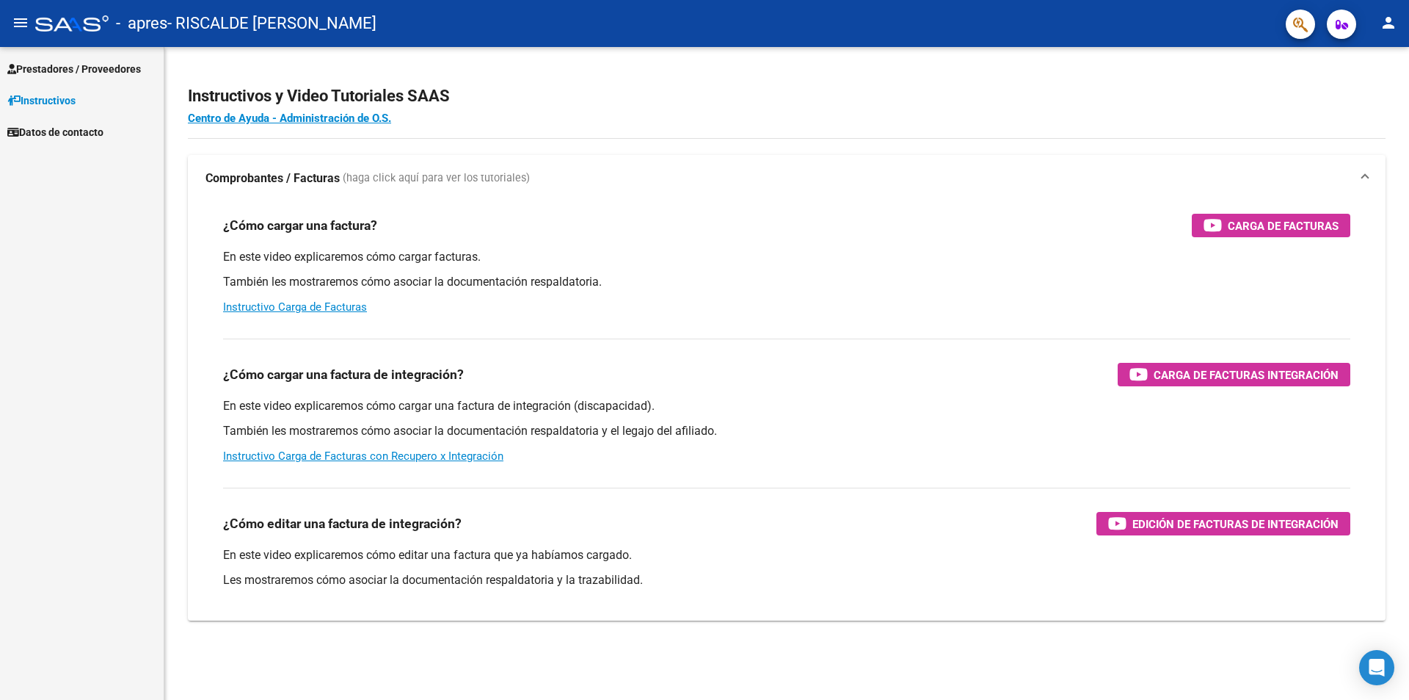
click at [121, 65] on span "Prestadores / Proveedores" at bounding box center [74, 69] width 134 height 16
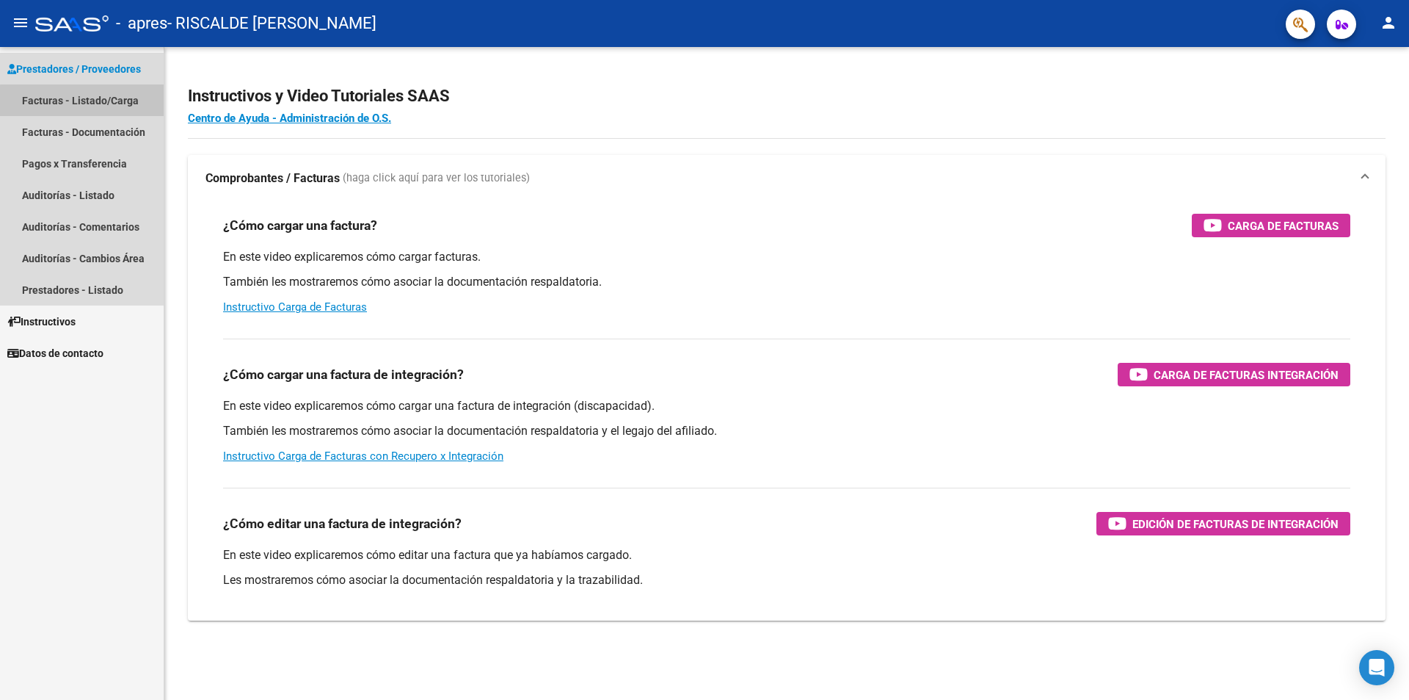
click at [106, 103] on link "Facturas - Listado/Carga" at bounding box center [82, 100] width 164 height 32
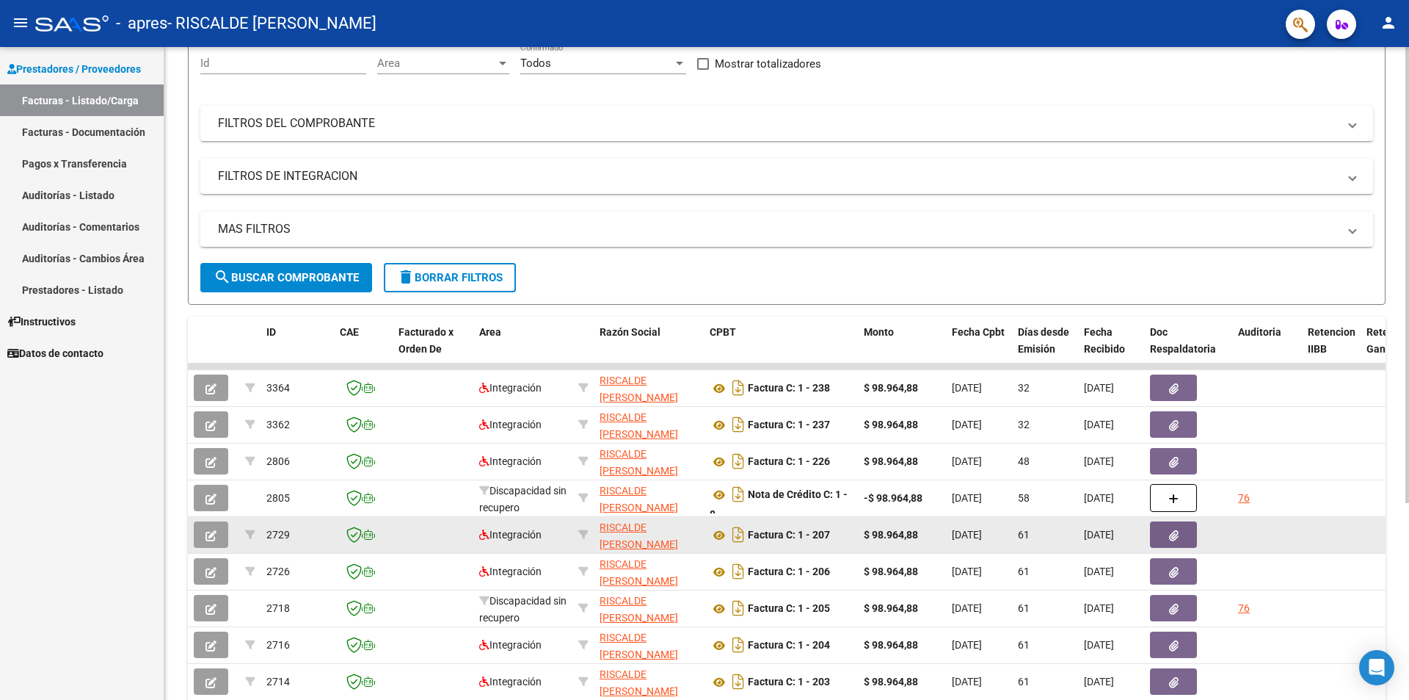
scroll to position [147, 0]
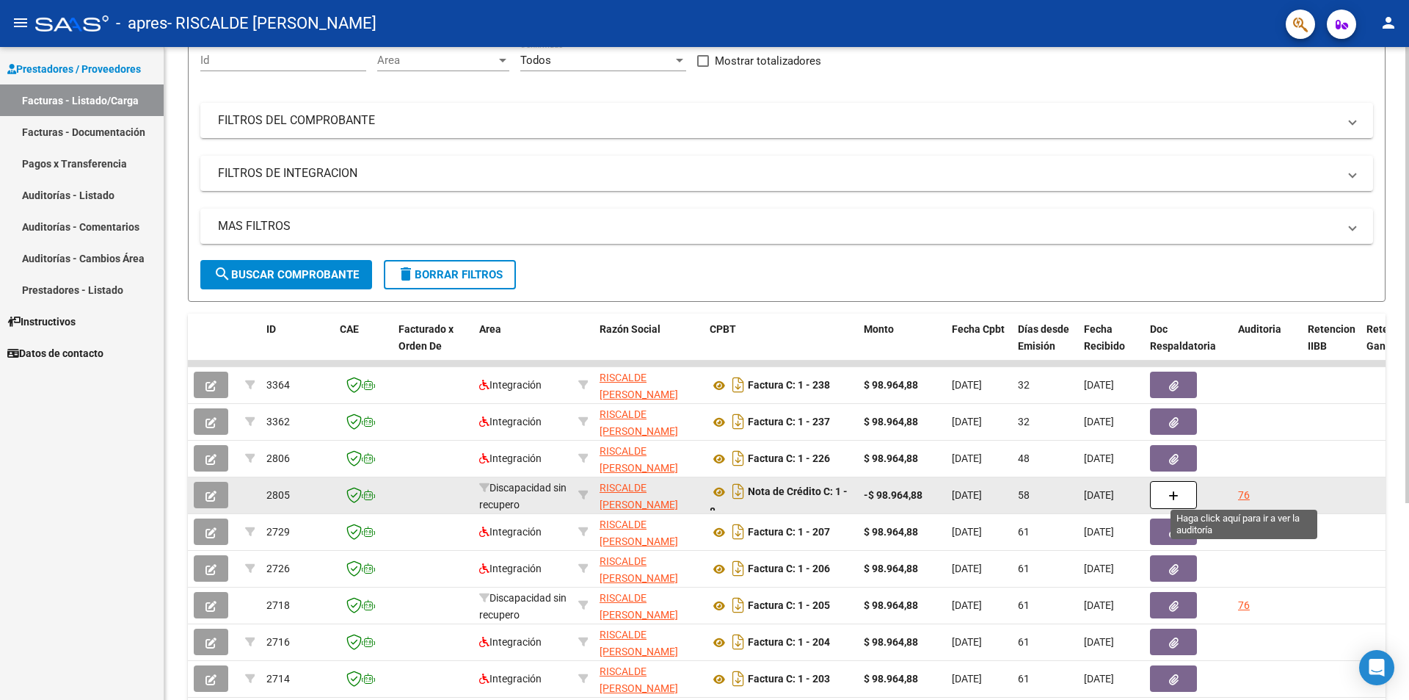
click at [1245, 493] on div "76" at bounding box center [1244, 495] width 12 height 17
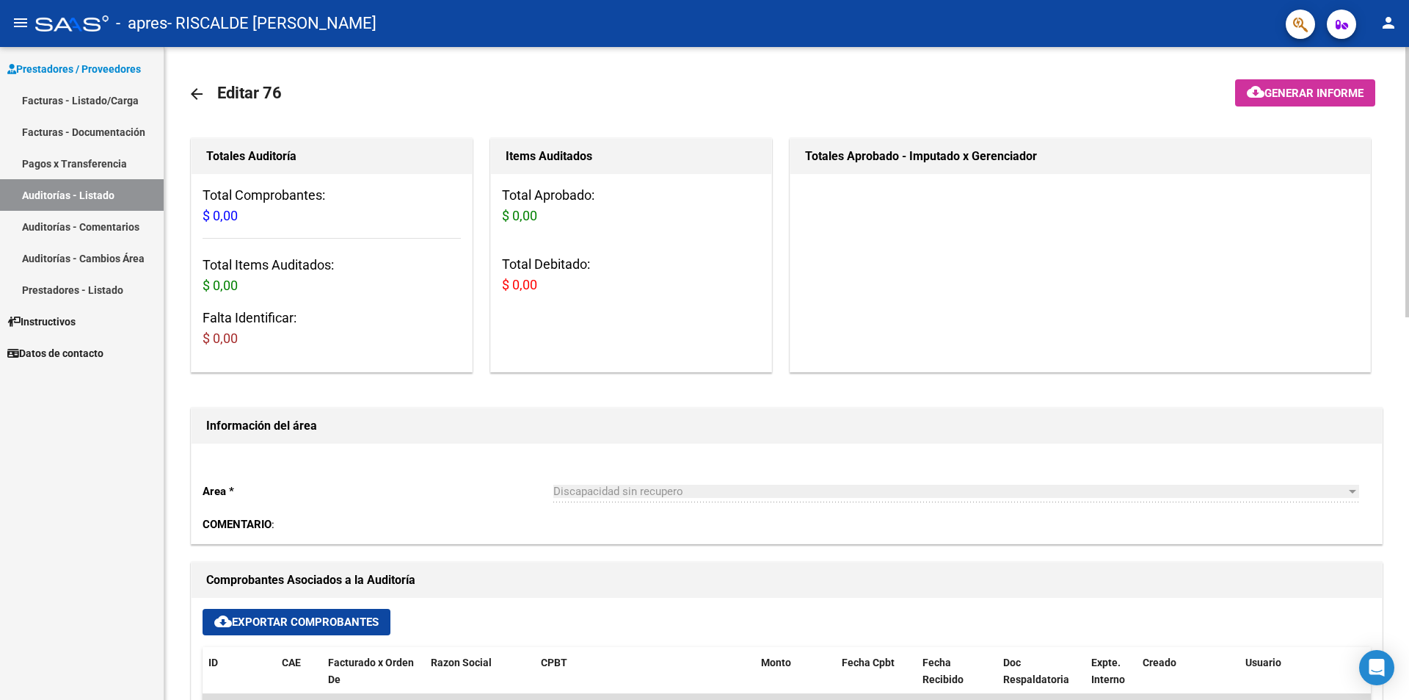
click at [196, 92] on mat-icon "arrow_back" at bounding box center [197, 94] width 18 height 18
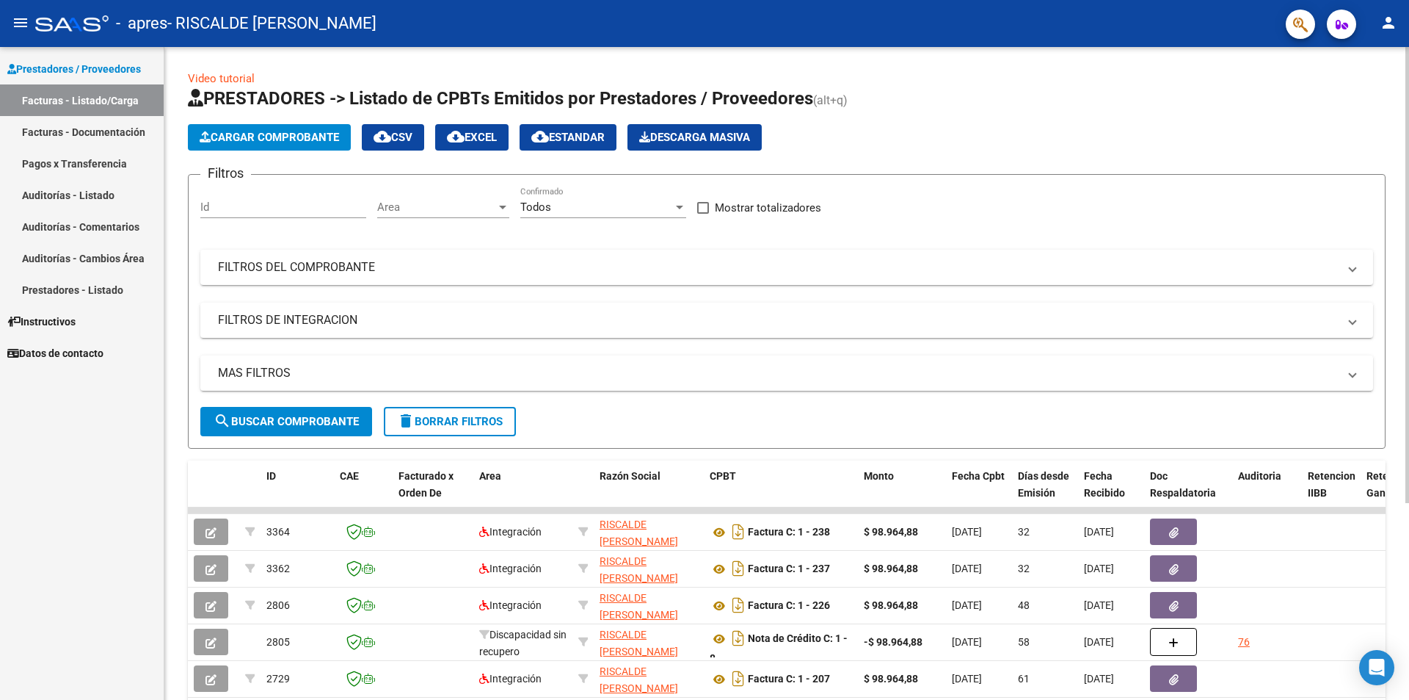
click at [285, 139] on span "Cargar Comprobante" at bounding box center [269, 137] width 139 height 13
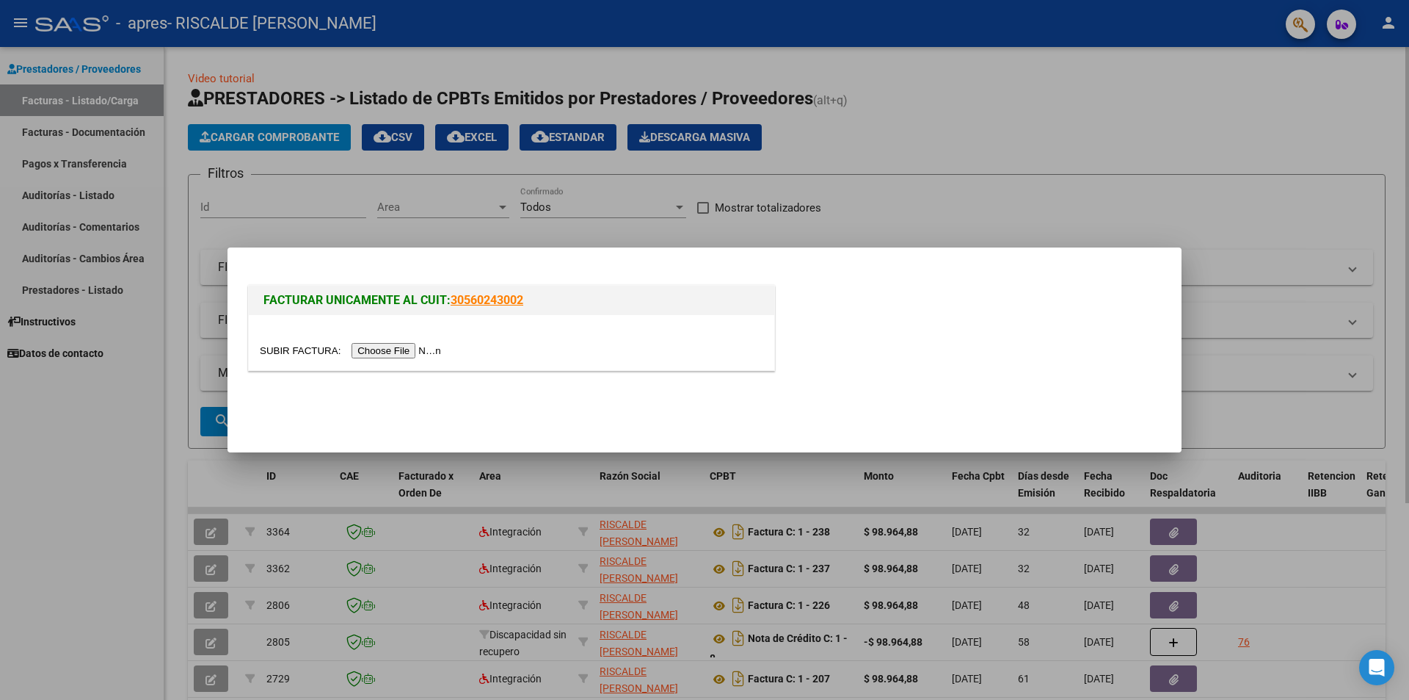
click at [285, 139] on div at bounding box center [704, 350] width 1409 height 700
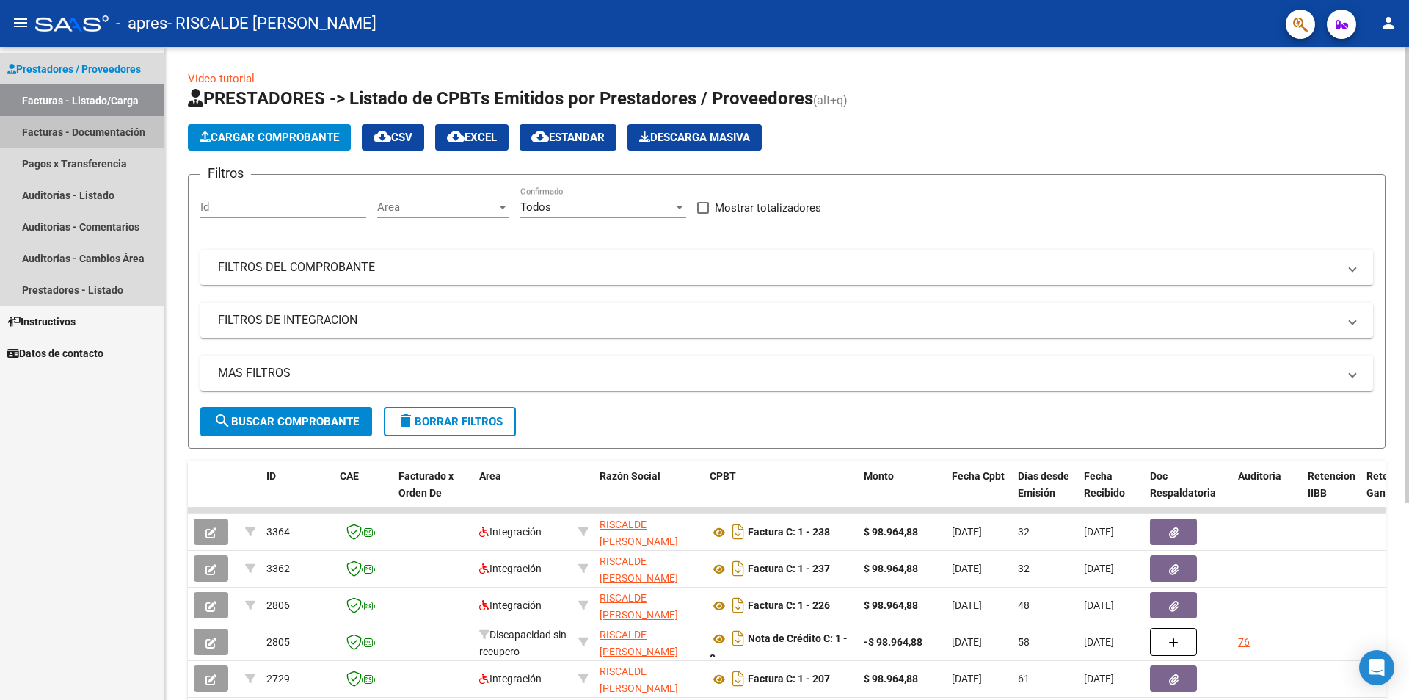
click at [87, 134] on link "Facturas - Documentación" at bounding box center [82, 132] width 164 height 32
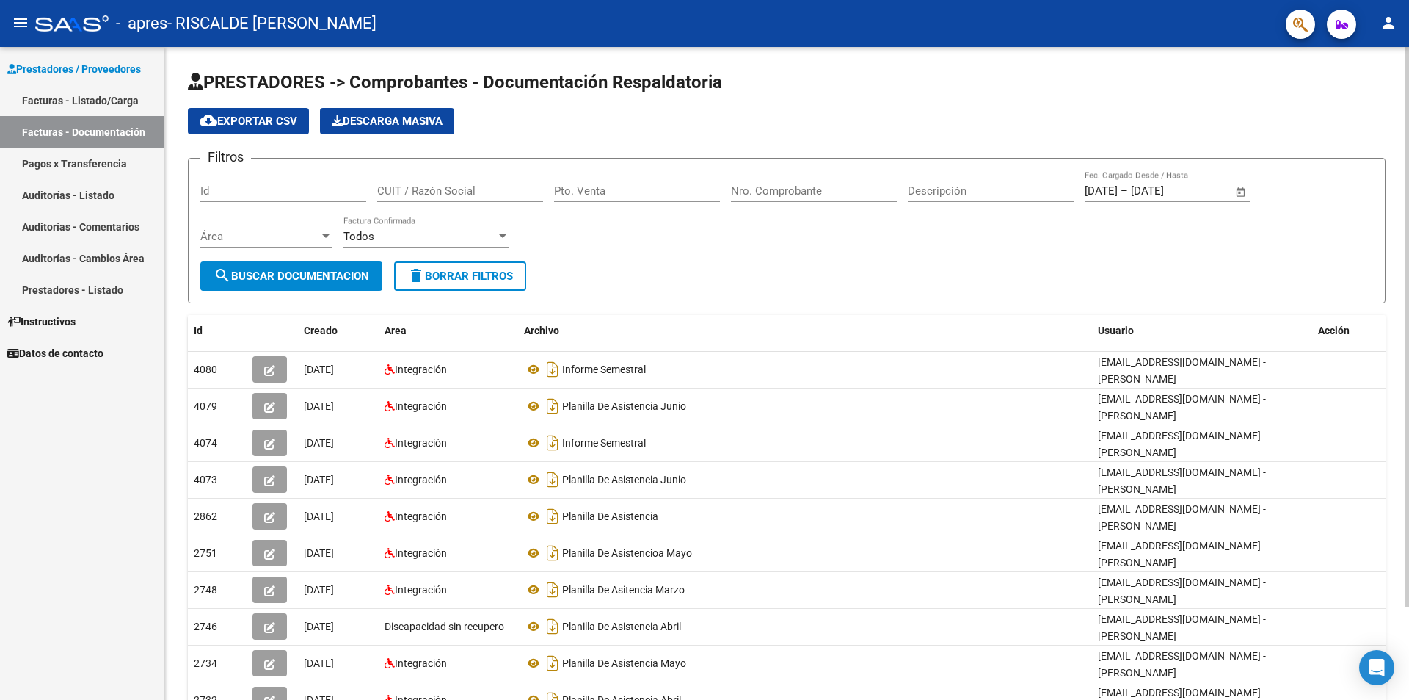
click at [259, 118] on span "cloud_download Exportar CSV" at bounding box center [249, 121] width 98 height 13
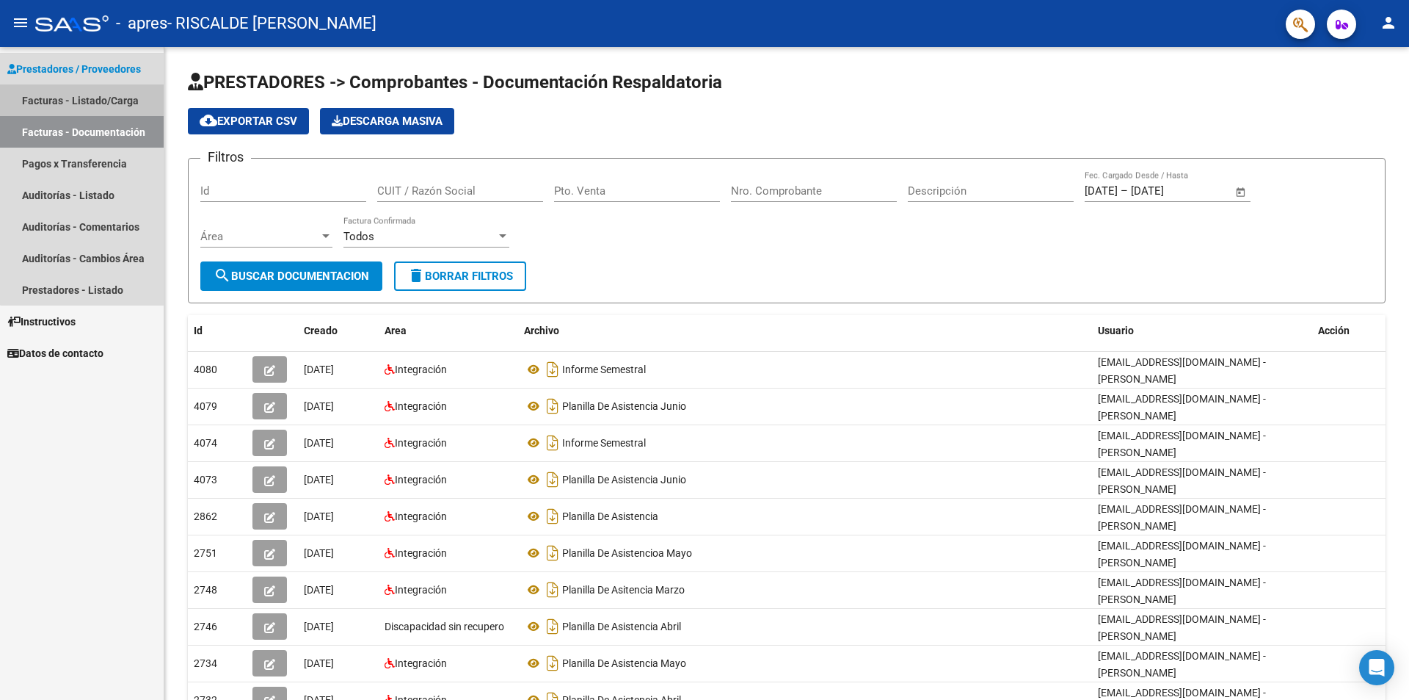
click at [101, 104] on link "Facturas - Listado/Carga" at bounding box center [82, 100] width 164 height 32
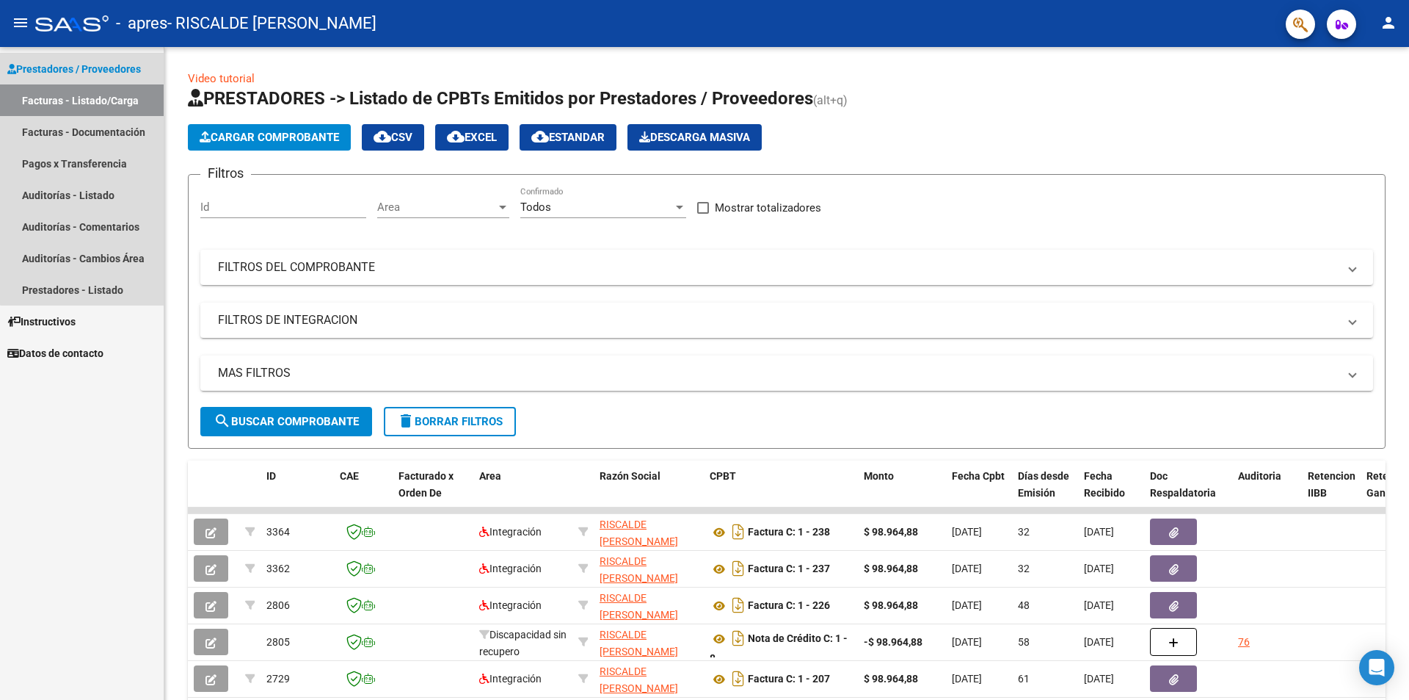
click at [106, 70] on span "Prestadores / Proveedores" at bounding box center [74, 69] width 134 height 16
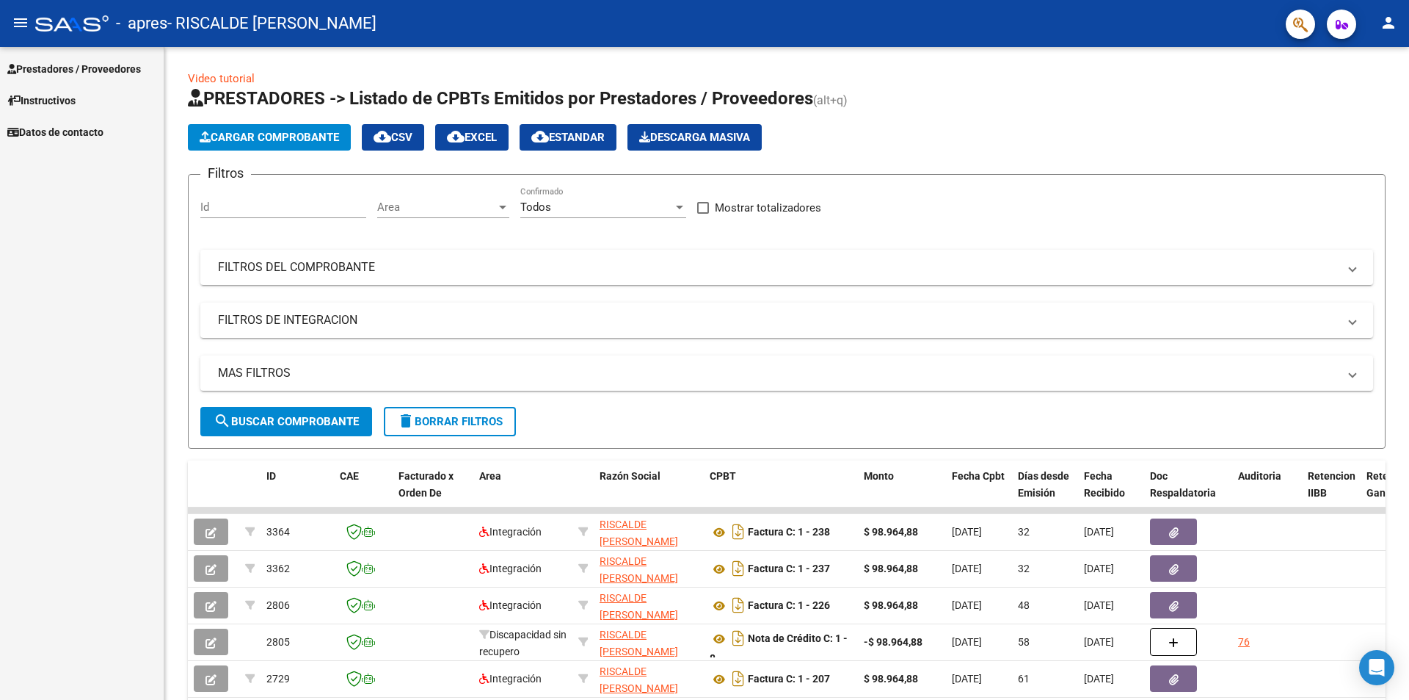
click at [106, 70] on span "Prestadores / Proveedores" at bounding box center [74, 69] width 134 height 16
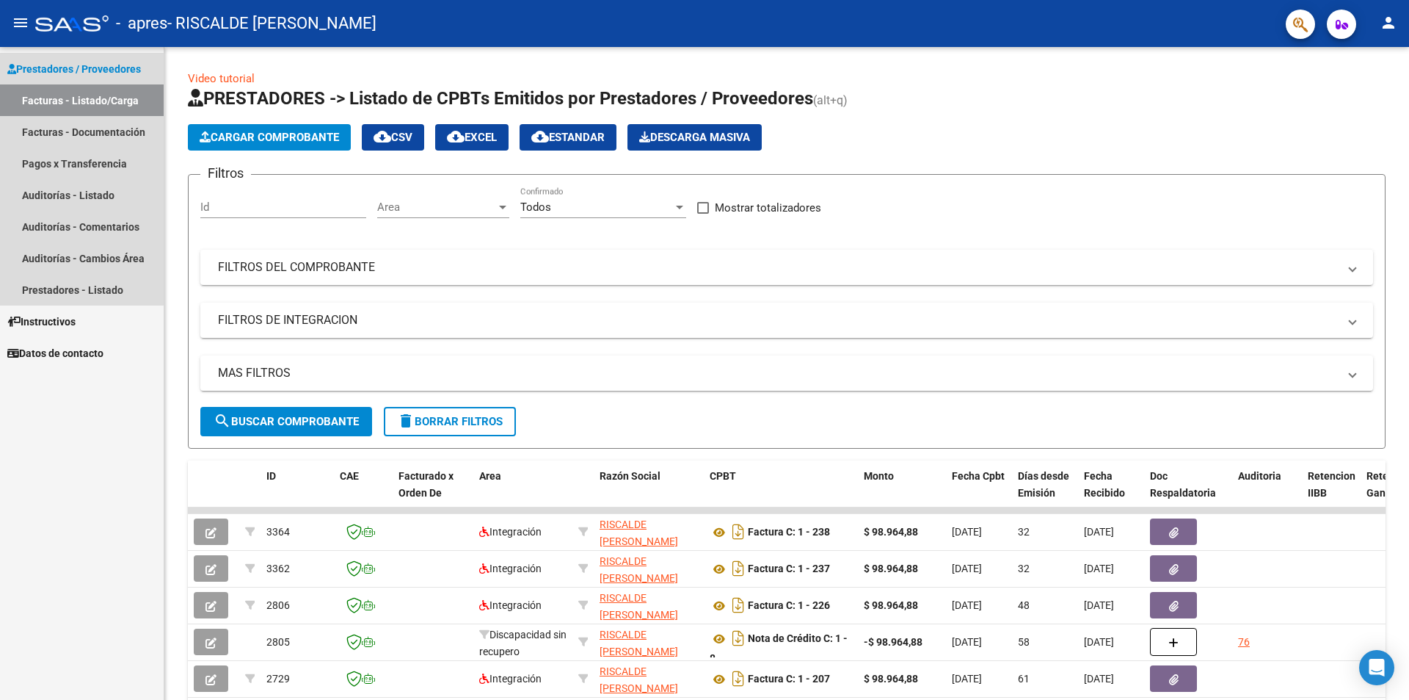
click at [79, 104] on link "Facturas - Listado/Carga" at bounding box center [82, 100] width 164 height 32
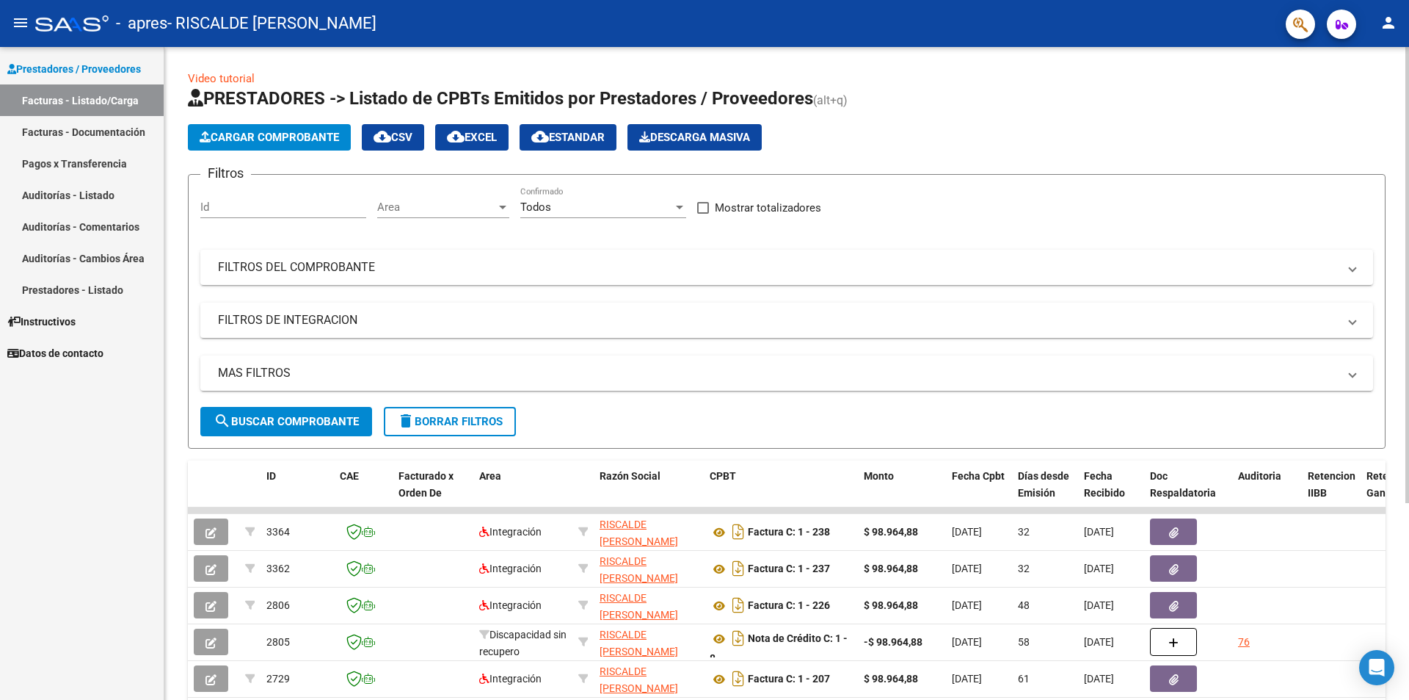
click at [283, 136] on span "Cargar Comprobante" at bounding box center [269, 137] width 139 height 13
